Goal: Obtain resource: Obtain resource

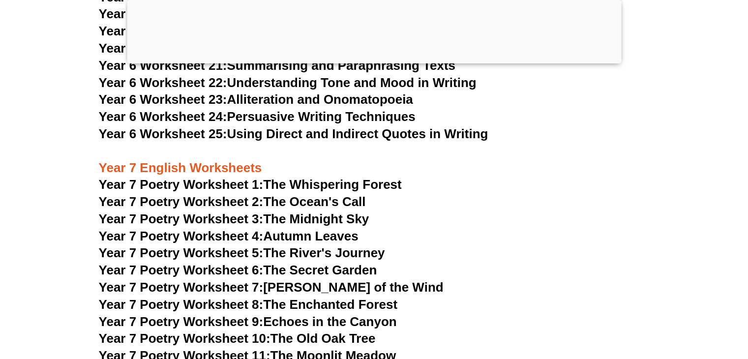
scroll to position [6064, 0]
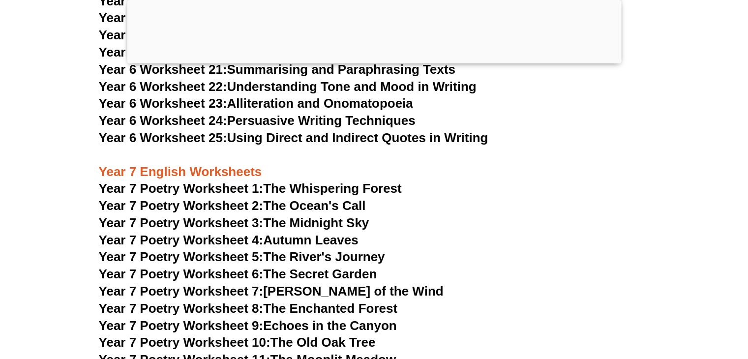
click at [242, 181] on span "Year 7 Poetry Worksheet 1:" at bounding box center [181, 188] width 165 height 15
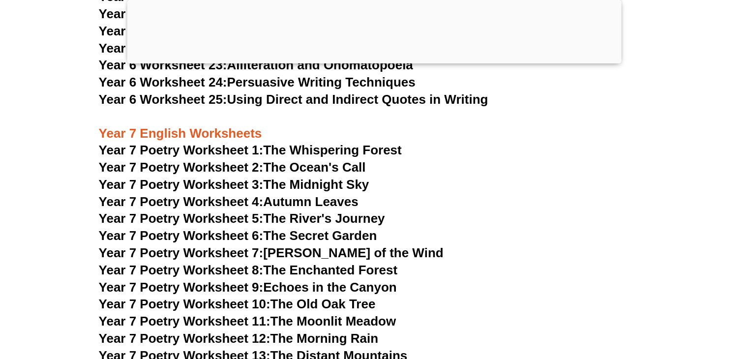
scroll to position [6081, 0]
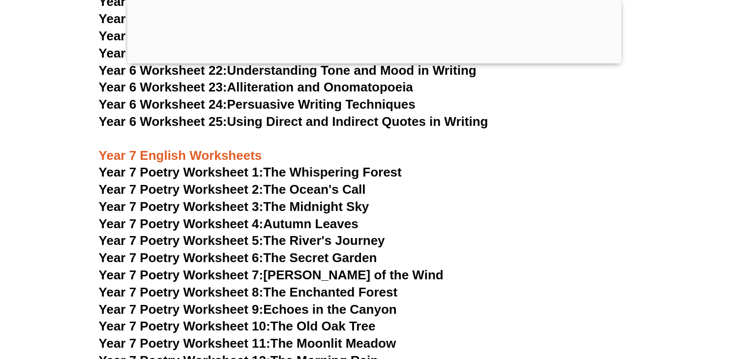
click at [287, 182] on link "Year 7 Poetry Worksheet 2: The Ocean's Call" at bounding box center [232, 189] width 267 height 15
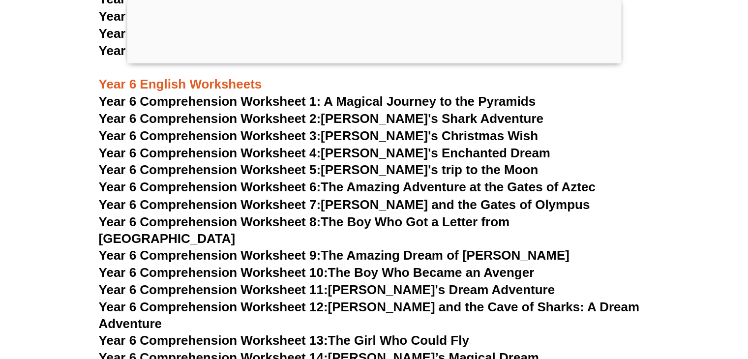
scroll to position [5401, 0]
click at [342, 223] on link "Year 6 Comprehension Worksheet 8: The Boy Who Got a Letter from [GEOGRAPHIC_DAT…" at bounding box center [304, 228] width 411 height 31
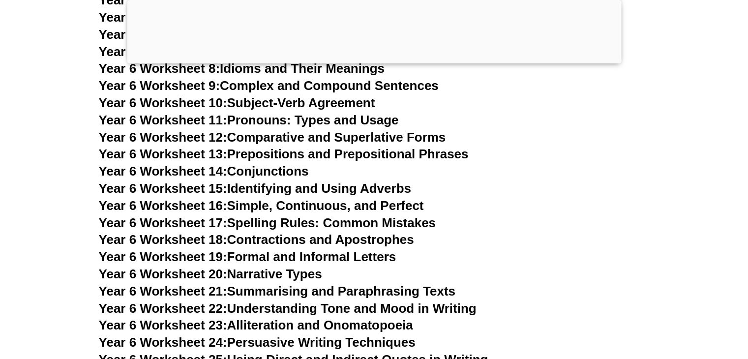
scroll to position [5845, 0]
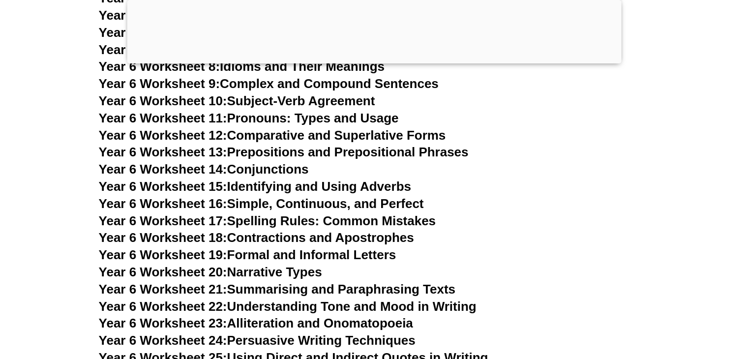
click at [337, 213] on link "Year 6 Worksheet 17: Spelling Rules: Common Mistakes" at bounding box center [267, 220] width 337 height 15
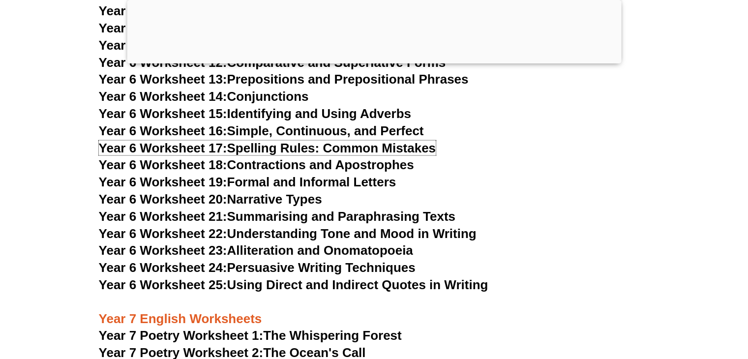
scroll to position [5918, 0]
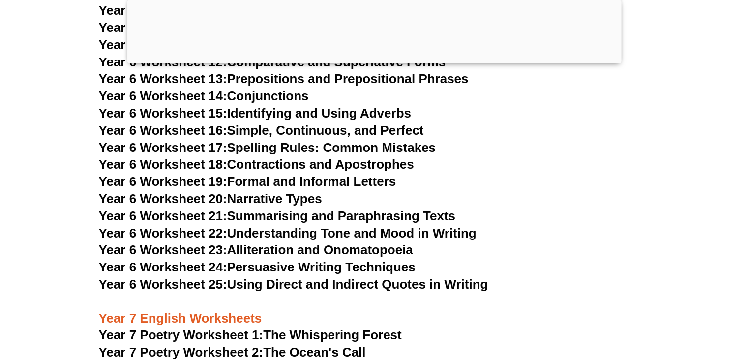
click at [375, 226] on link "Year 6 Worksheet 22: Understanding Tone and Mood in Writing" at bounding box center [287, 233] width 377 height 15
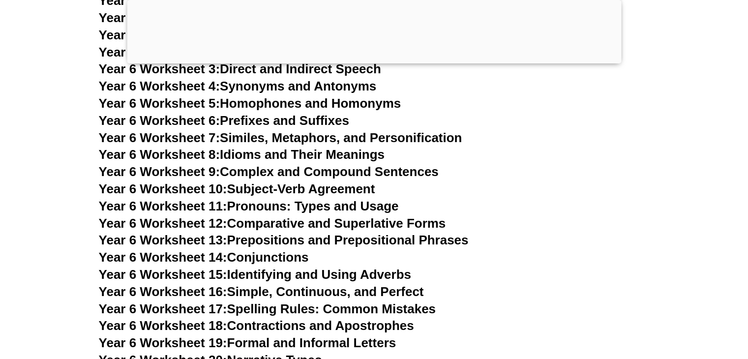
scroll to position [5753, 0]
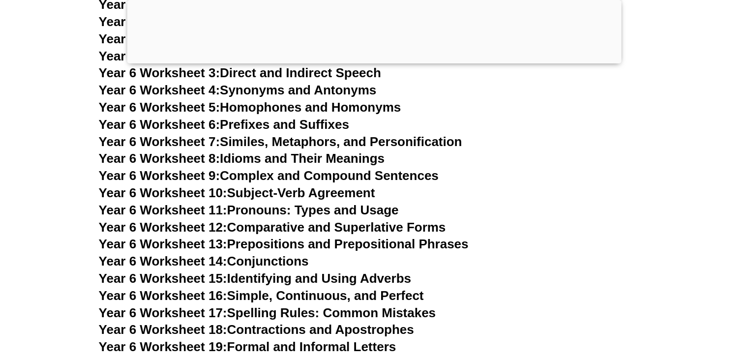
click at [431, 236] on link "Year 6 Worksheet 13: Prepositions and Prepositional Phrases" at bounding box center [284, 243] width 370 height 15
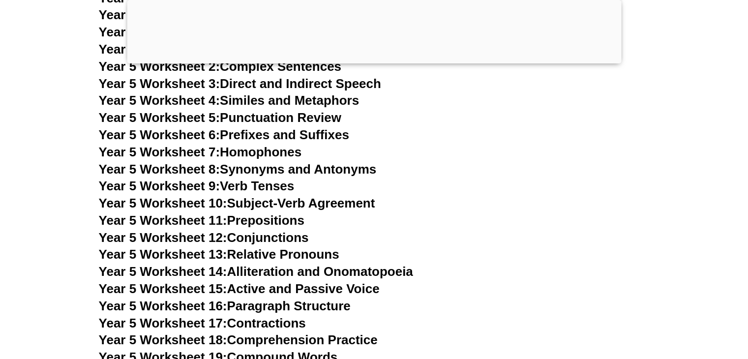
scroll to position [4970, 0]
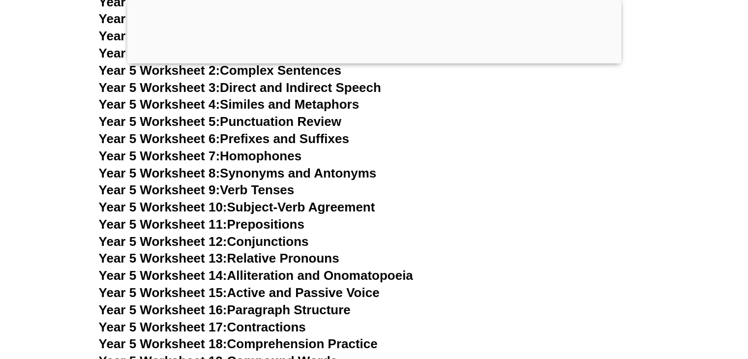
click at [281, 170] on link "Year 5 Worksheet 8: Synonyms and Antonyms" at bounding box center [238, 173] width 278 height 15
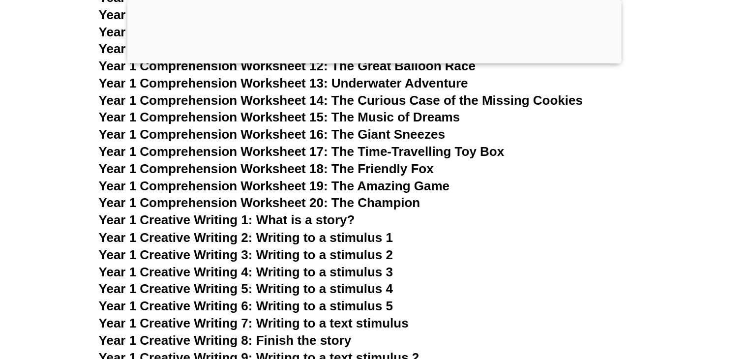
scroll to position [1632, 0]
click at [309, 238] on span "Year 1 Creative Writing 2: Writing to a stimulus 1" at bounding box center [246, 236] width 294 height 15
click at [355, 254] on span "Year 1 Creative Writing 3: Writing to a stimulus 2" at bounding box center [246, 253] width 294 height 15
click at [315, 275] on span "Year 1 Creative Writing 4: Writing to a stimulus 3" at bounding box center [246, 270] width 294 height 15
click at [359, 282] on span "Year 1 Creative Writing 5: Writing to a stimulus 4" at bounding box center [246, 287] width 294 height 15
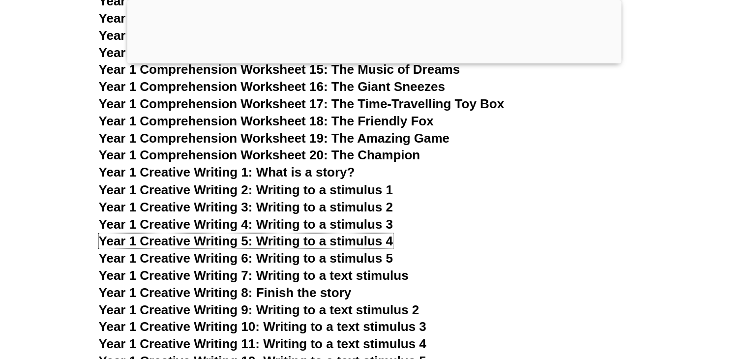
scroll to position [1681, 0]
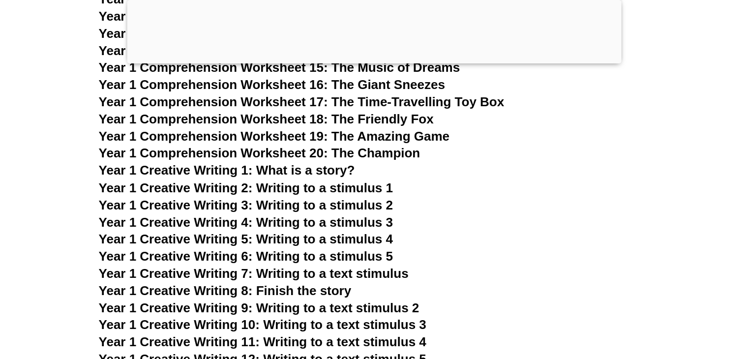
click at [340, 254] on span "Year 1 Creative Writing 6: Writing to a stimulus 5" at bounding box center [246, 255] width 294 height 15
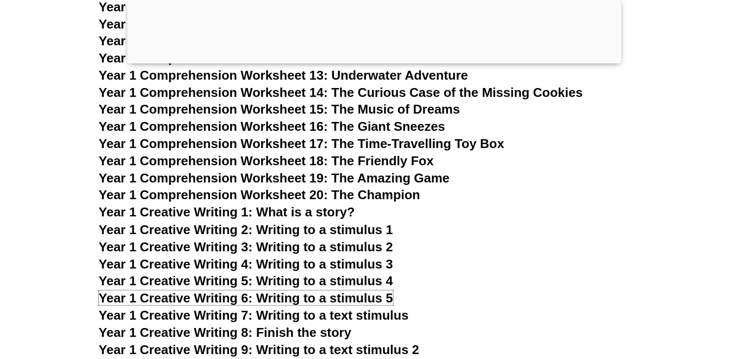
scroll to position [1638, 0]
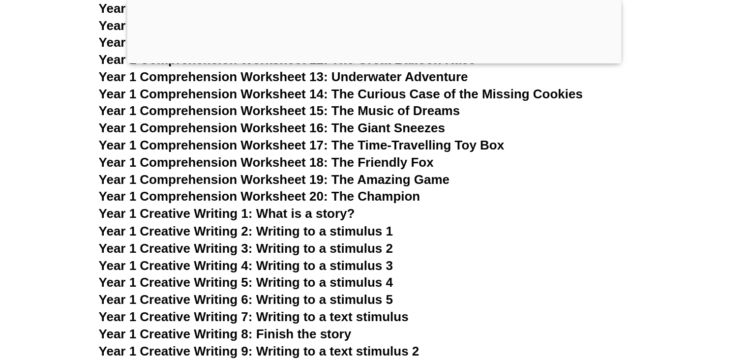
click at [307, 226] on span "Year 1 Creative Writing 2: Writing to a stimulus 1" at bounding box center [246, 230] width 294 height 15
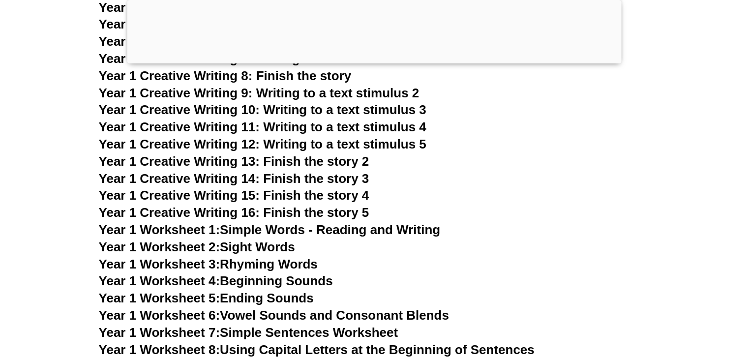
scroll to position [1893, 0]
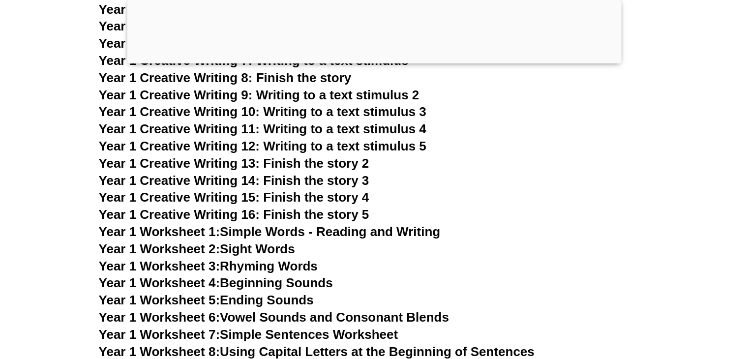
click at [334, 126] on span "Year 1 Creative Writing 11: Writing to a text stimulus 4" at bounding box center [262, 128] width 327 height 15
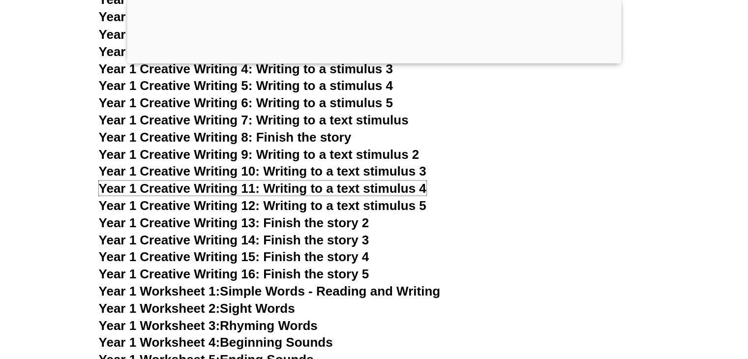
scroll to position [1832, 0]
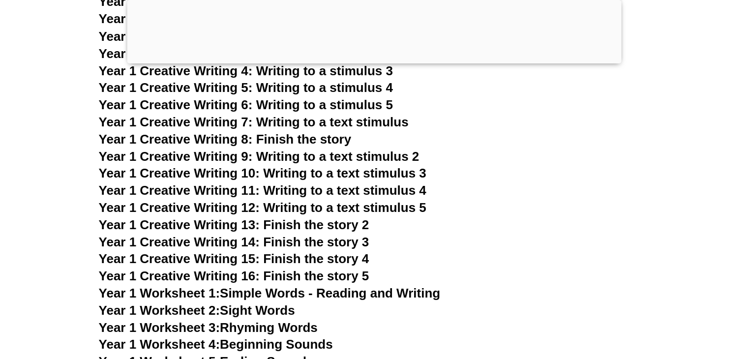
click at [317, 135] on span "Year 1 Creative Writing 8: Finish the story" at bounding box center [225, 138] width 253 height 15
